Goal: Task Accomplishment & Management: Use online tool/utility

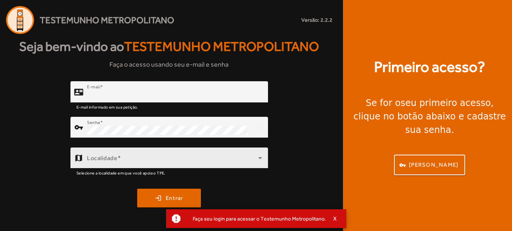
type input "**********"
click at [155, 157] on span at bounding box center [172, 161] width 171 height 9
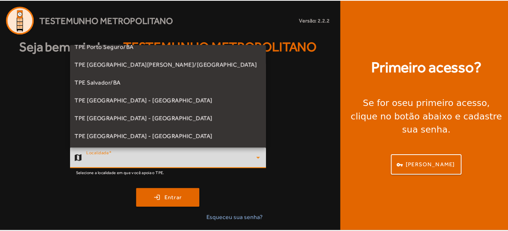
scroll to position [170, 0]
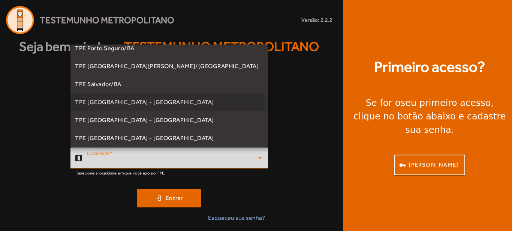
click at [130, 104] on span "TPE [GEOGRAPHIC_DATA] - [GEOGRAPHIC_DATA]" at bounding box center [144, 102] width 139 height 9
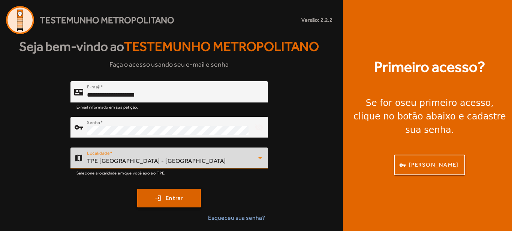
click at [173, 198] on span "Entrar" at bounding box center [175, 198] width 18 height 9
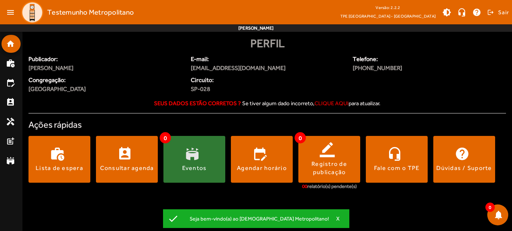
click at [201, 170] on div "Eventos" at bounding box center [194, 168] width 25 height 8
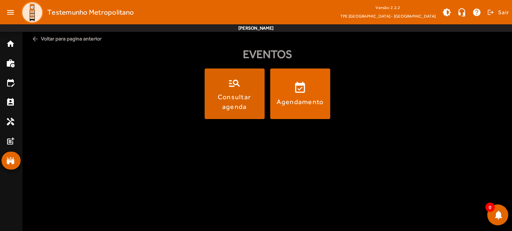
click at [231, 106] on div "Consultar agenda" at bounding box center [234, 101] width 57 height 19
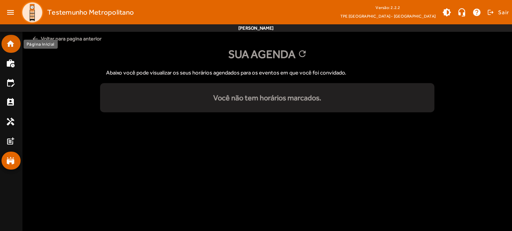
click at [12, 48] on mat-icon "home" at bounding box center [10, 43] width 9 height 9
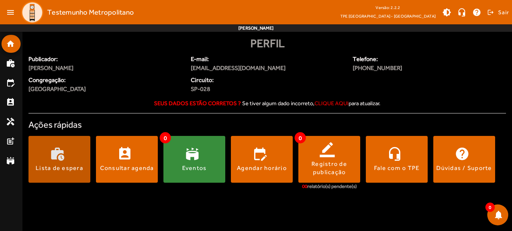
click at [71, 156] on span at bounding box center [59, 160] width 62 height 18
